Goal: Transaction & Acquisition: Purchase product/service

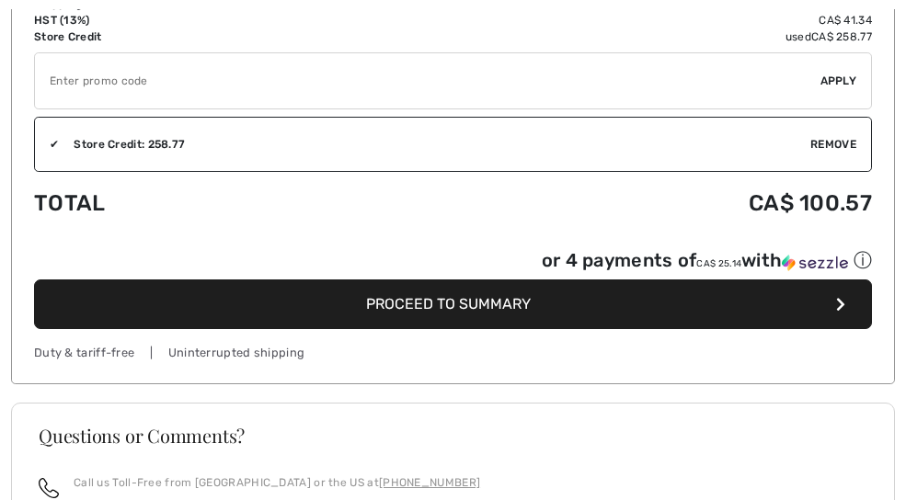
scroll to position [1079, 0]
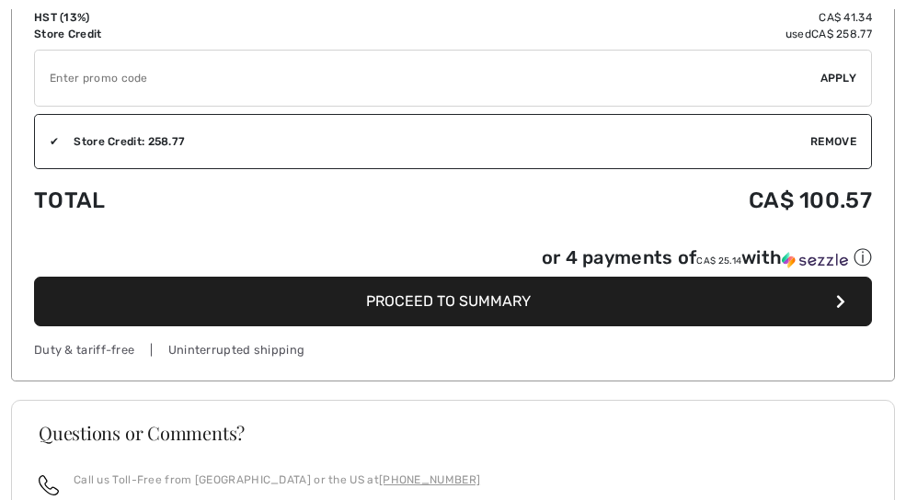
click at [743, 296] on button "Proceed to Summary" at bounding box center [453, 302] width 838 height 50
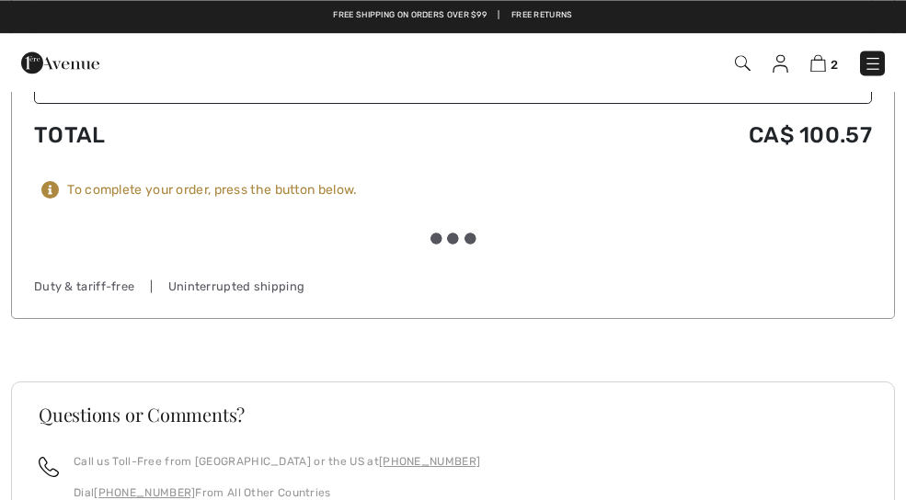
scroll to position [1442, 0]
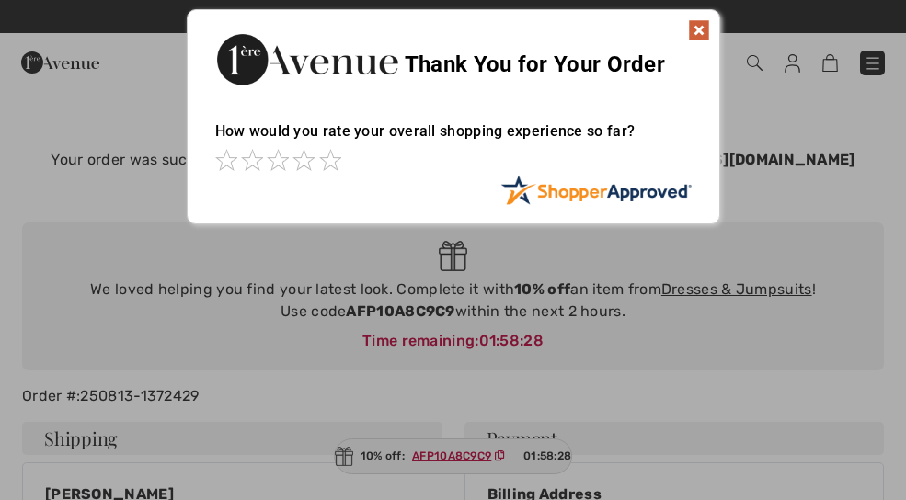
click at [700, 21] on img at bounding box center [699, 30] width 22 height 22
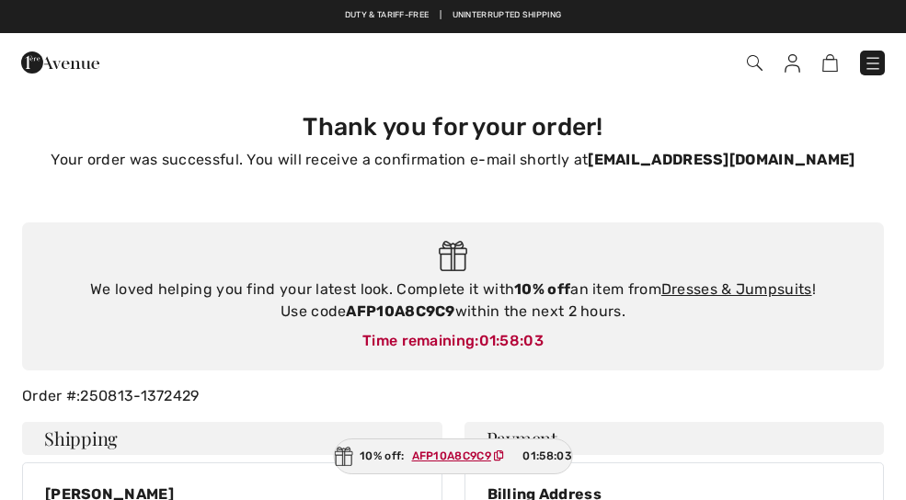
click at [759, 66] on img at bounding box center [755, 63] width 16 height 16
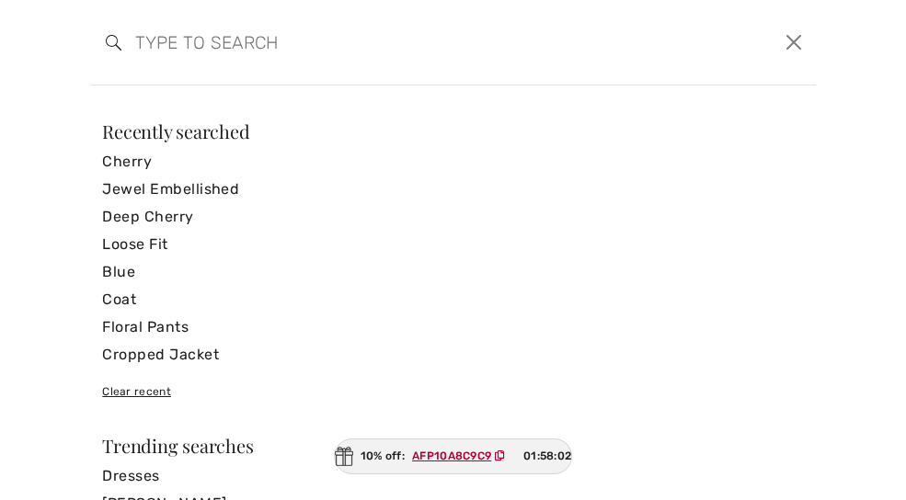
click at [138, 48] on input "search" at bounding box center [373, 42] width 505 height 55
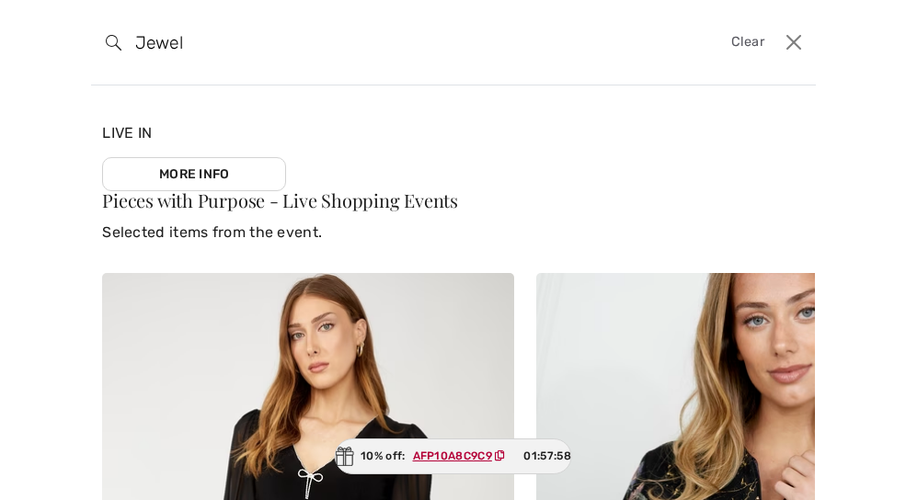
type input "Jewel"
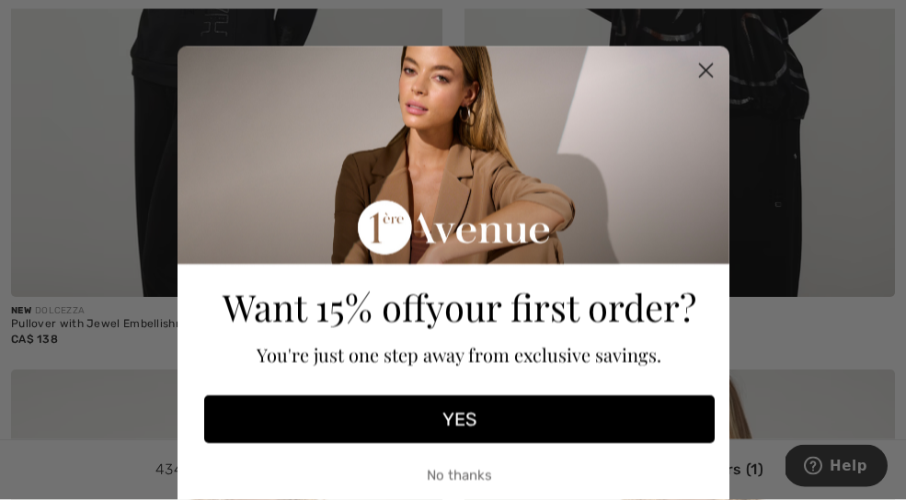
click at [701, 69] on circle "Close dialog" at bounding box center [705, 70] width 30 height 30
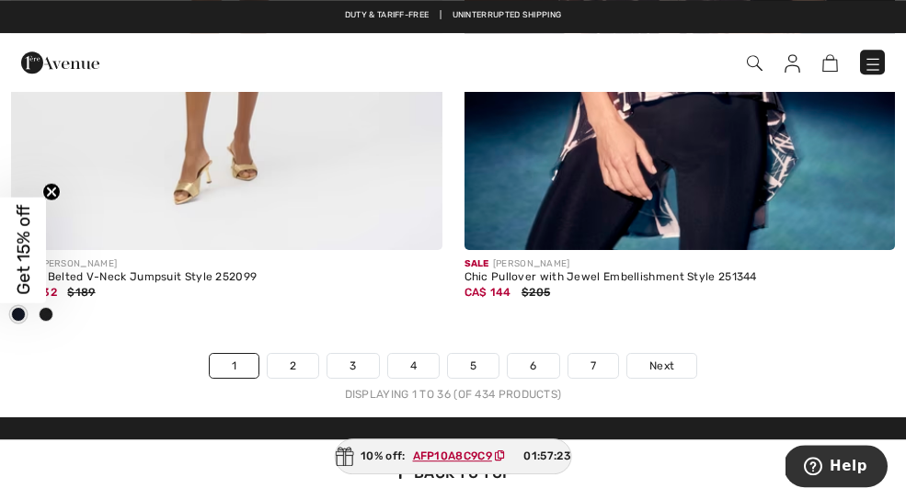
scroll to position [13297, 0]
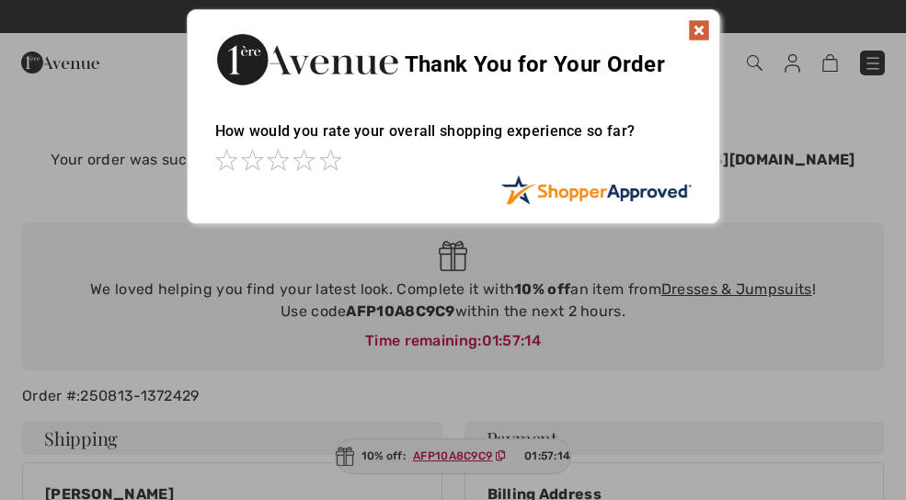
click at [702, 24] on img at bounding box center [699, 30] width 22 height 22
